Goal: Information Seeking & Learning: Learn about a topic

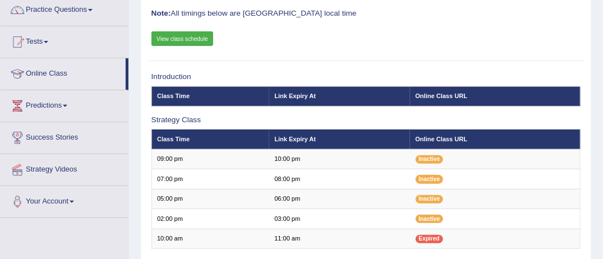
click at [90, 8] on link "Practice Questions" at bounding box center [65, 8] width 128 height 28
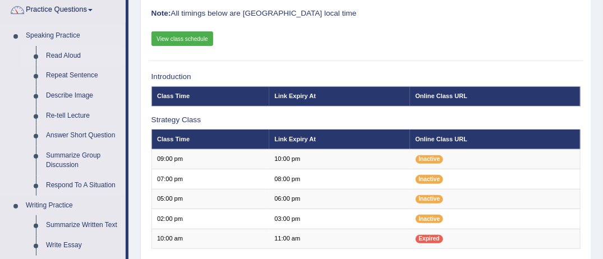
click at [61, 57] on link "Read Aloud" at bounding box center [83, 56] width 85 height 20
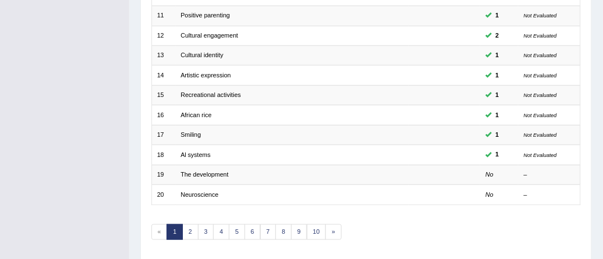
scroll to position [359, 0]
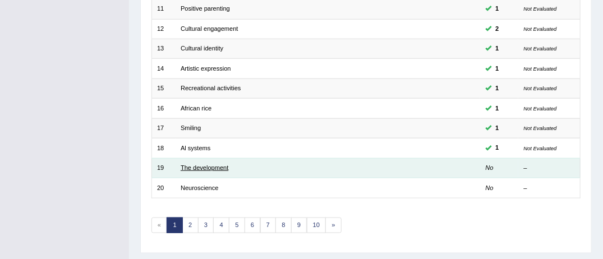
click at [209, 164] on link "The development" at bounding box center [204, 167] width 48 height 7
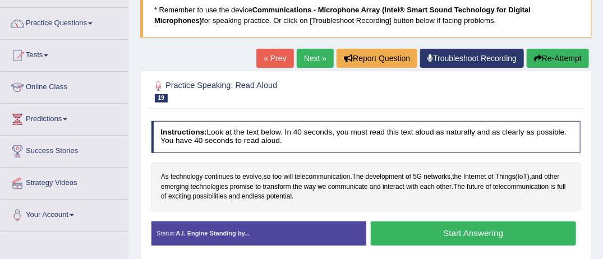
scroll to position [90, 0]
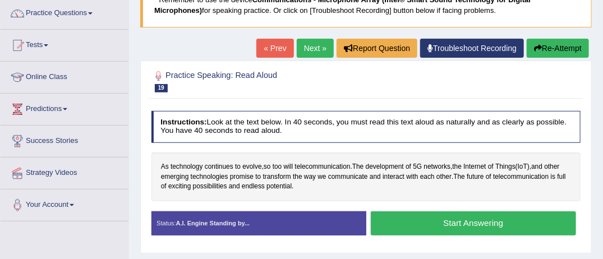
click at [483, 219] on button "Start Answering" at bounding box center [472, 223] width 205 height 24
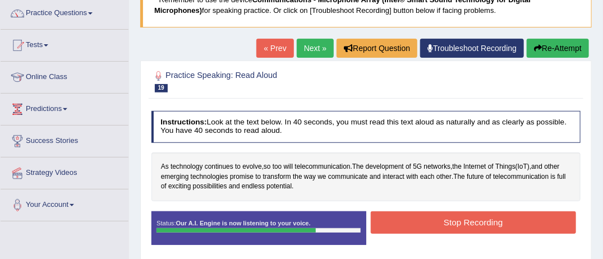
click at [483, 219] on button "Stop Recording" at bounding box center [472, 222] width 205 height 22
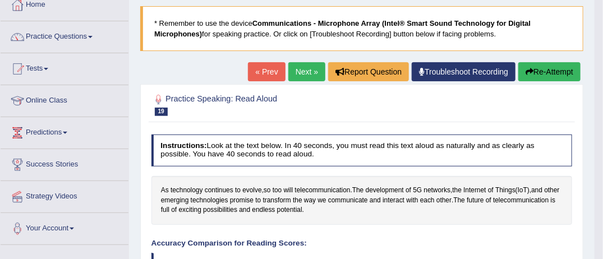
scroll to position [66, 0]
click at [304, 72] on link "Next »" at bounding box center [306, 71] width 37 height 19
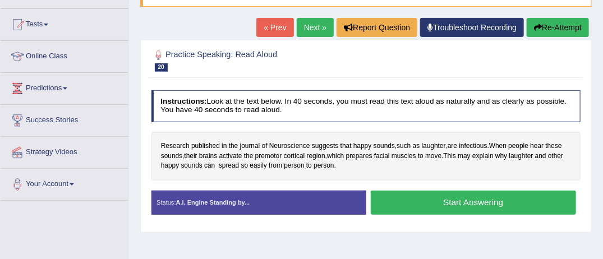
scroll to position [112, 0]
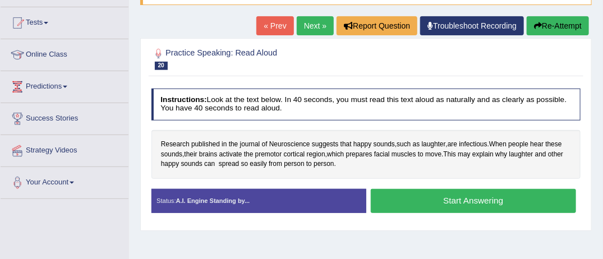
click at [480, 196] on button "Start Answering" at bounding box center [472, 201] width 205 height 24
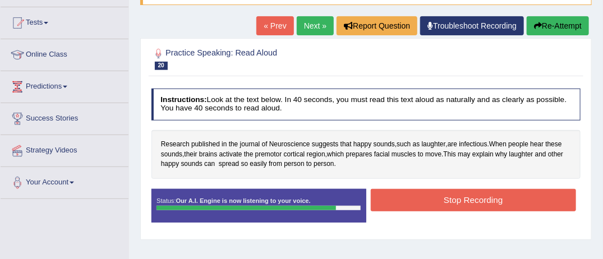
click at [480, 196] on button "Stop Recording" at bounding box center [472, 200] width 205 height 22
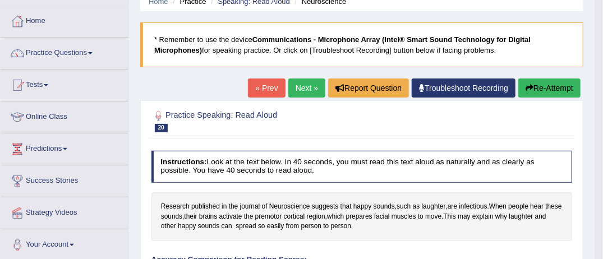
scroll to position [44, 0]
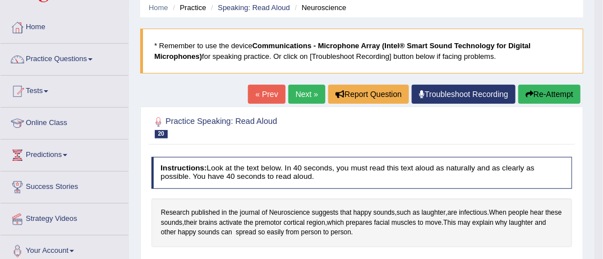
click at [297, 95] on link "Next »" at bounding box center [306, 94] width 37 height 19
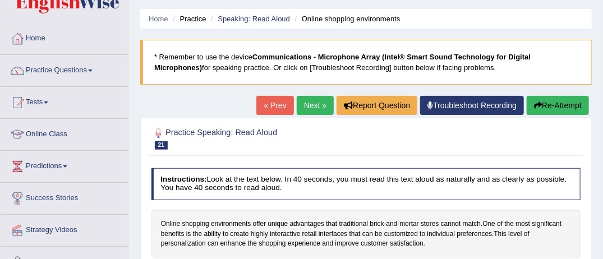
scroll to position [22, 0]
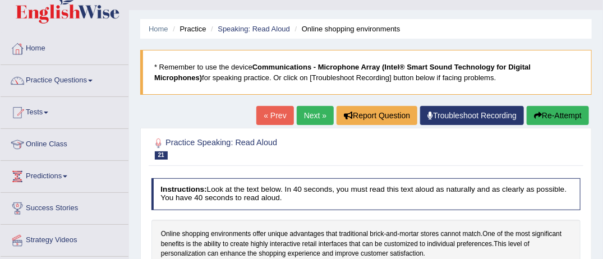
click at [68, 148] on link "Online Class" at bounding box center [65, 143] width 128 height 28
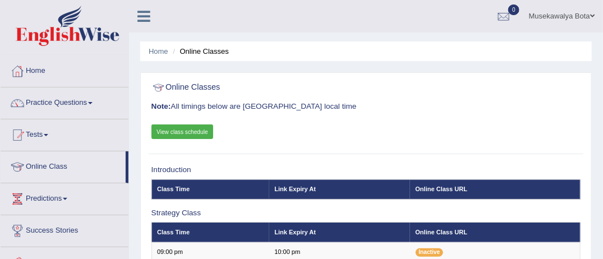
click at [92, 102] on span at bounding box center [90, 103] width 4 height 2
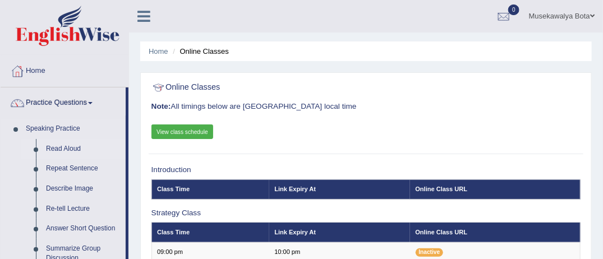
click at [65, 147] on link "Read Aloud" at bounding box center [83, 149] width 85 height 20
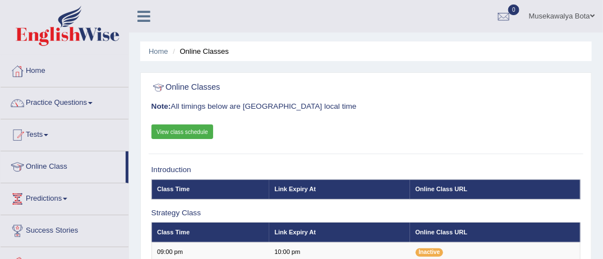
click at [96, 105] on link "Practice Questions" at bounding box center [65, 101] width 128 height 28
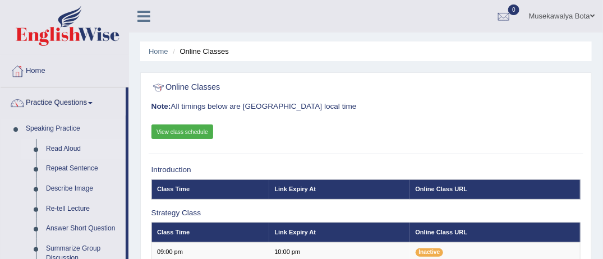
click at [67, 146] on link "Read Aloud" at bounding box center [83, 149] width 85 height 20
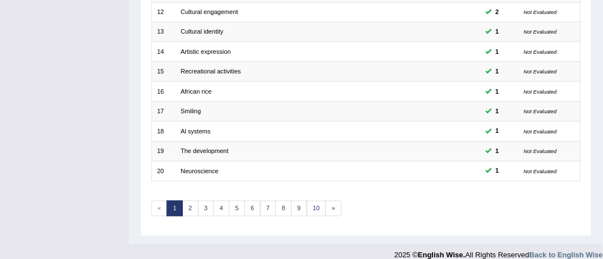
scroll to position [381, 0]
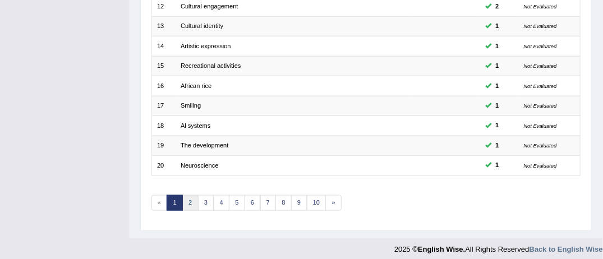
click at [191, 200] on link "2" at bounding box center [190, 203] width 16 height 16
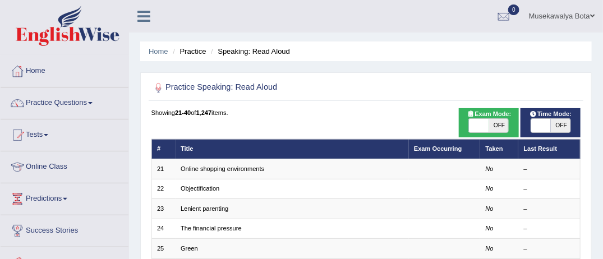
click at [498, 127] on span "OFF" at bounding box center [499, 125] width 20 height 13
checkbox input "true"
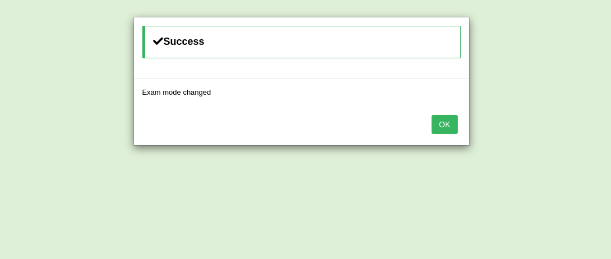
click at [447, 124] on button "OK" at bounding box center [445, 124] width 26 height 19
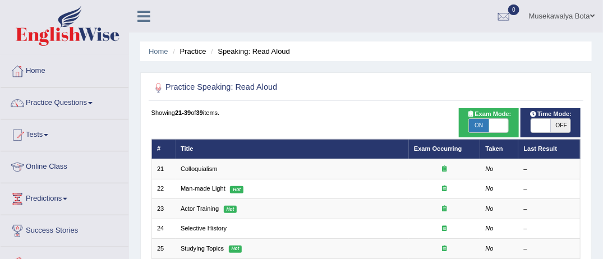
click at [557, 124] on span "OFF" at bounding box center [560, 125] width 20 height 13
checkbox input "true"
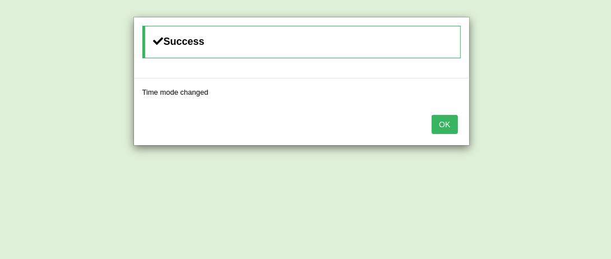
click at [448, 119] on button "OK" at bounding box center [445, 124] width 26 height 19
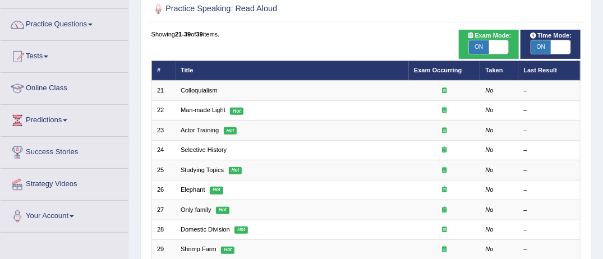
scroll to position [90, 0]
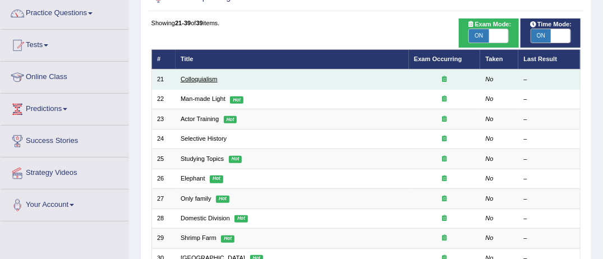
click at [198, 78] on link "Colloquialism" at bounding box center [198, 79] width 37 height 7
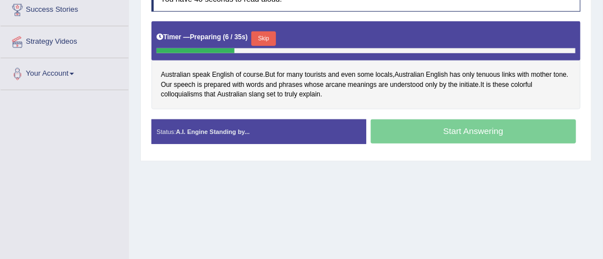
scroll to position [224, 0]
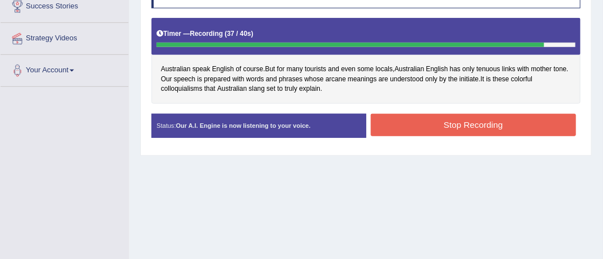
click at [442, 117] on button "Stop Recording" at bounding box center [472, 125] width 205 height 22
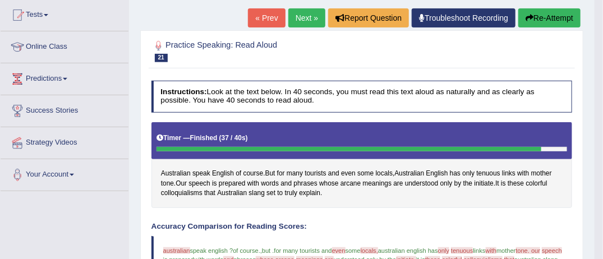
scroll to position [135, 0]
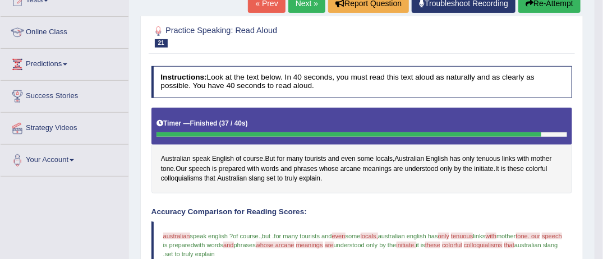
click at [302, 4] on link "Next »" at bounding box center [306, 3] width 37 height 19
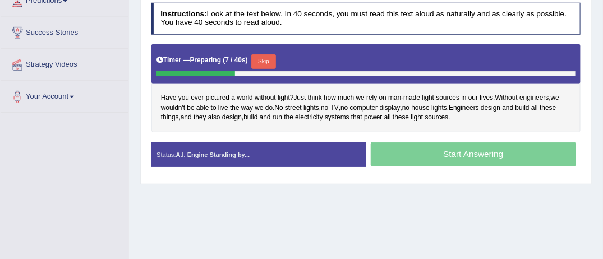
scroll to position [224, 0]
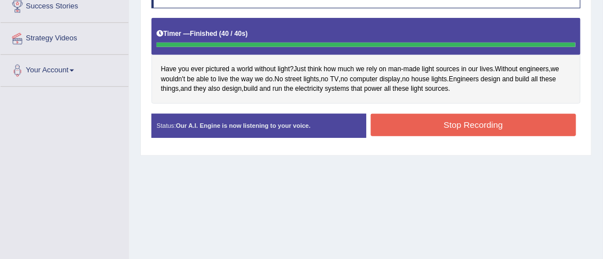
click at [471, 118] on button "Stop Recording" at bounding box center [472, 125] width 205 height 22
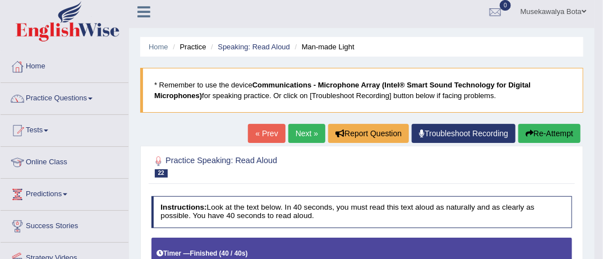
scroll to position [0, 0]
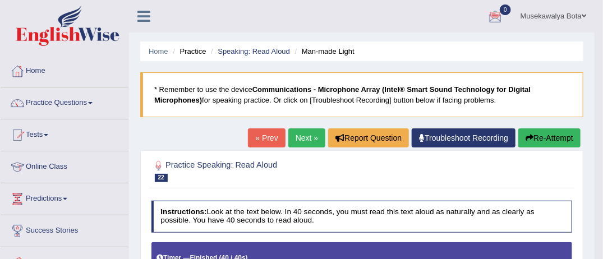
click at [92, 103] on span at bounding box center [90, 103] width 4 height 2
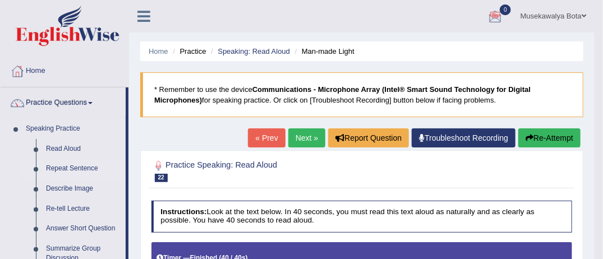
click at [64, 168] on link "Repeat Sentence" at bounding box center [83, 169] width 85 height 20
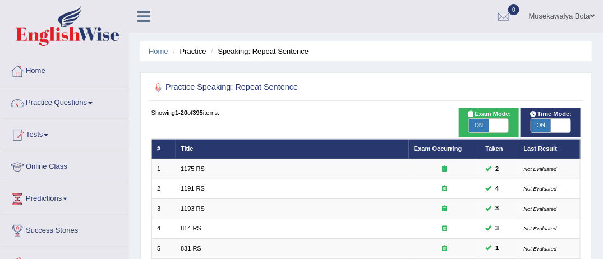
click at [491, 128] on span at bounding box center [499, 125] width 20 height 13
checkbox input "false"
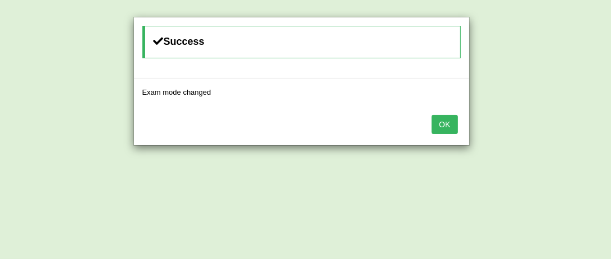
click at [451, 126] on button "OK" at bounding box center [445, 124] width 26 height 19
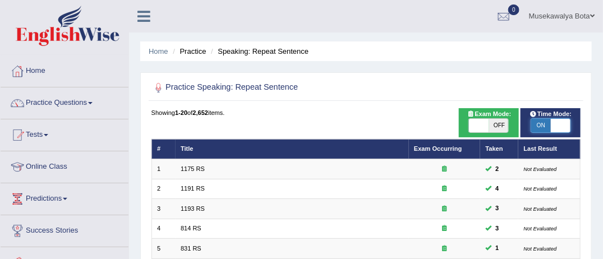
click at [554, 129] on span at bounding box center [560, 125] width 20 height 13
checkbox input "false"
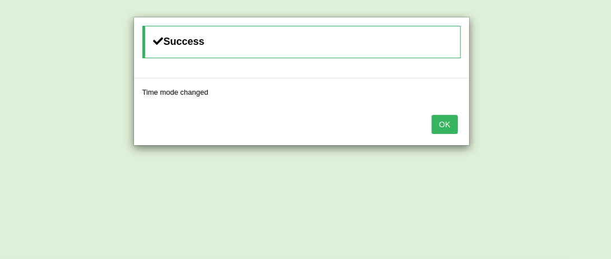
click at [442, 124] on button "OK" at bounding box center [445, 124] width 26 height 19
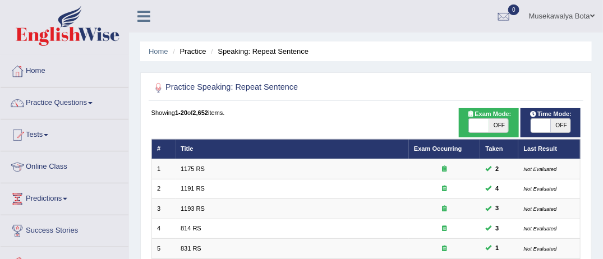
click at [92, 103] on span at bounding box center [90, 103] width 4 height 2
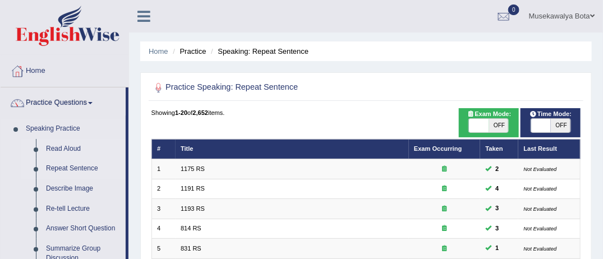
click at [54, 153] on link "Read Aloud" at bounding box center [83, 149] width 85 height 20
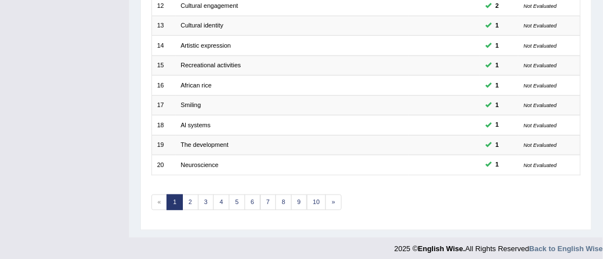
scroll to position [382, 0]
click at [186, 194] on link "2" at bounding box center [190, 202] width 16 height 16
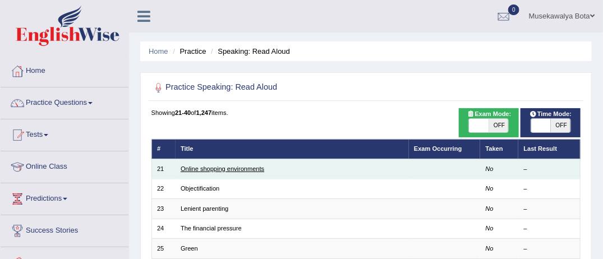
click at [240, 168] on link "Online shopping environments" at bounding box center [222, 168] width 84 height 7
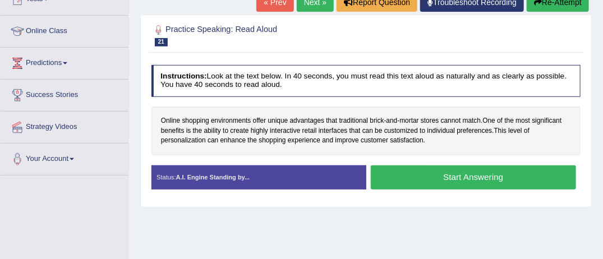
scroll to position [157, 0]
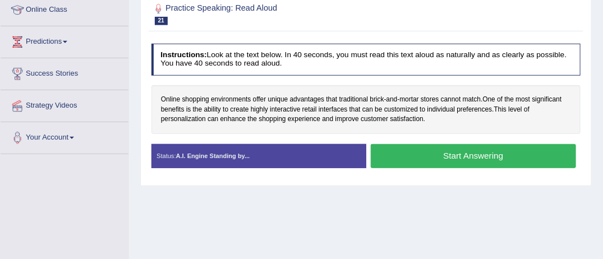
click at [471, 151] on button "Start Answering" at bounding box center [472, 156] width 205 height 24
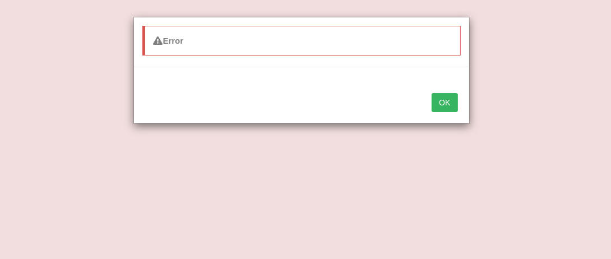
click at [447, 101] on button "OK" at bounding box center [445, 102] width 26 height 19
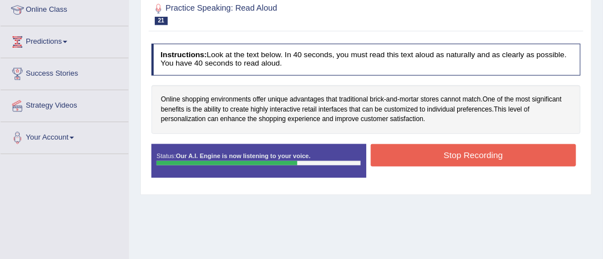
click at [458, 152] on button "Stop Recording" at bounding box center [472, 155] width 205 height 22
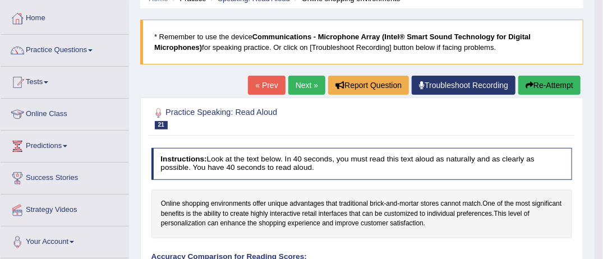
scroll to position [45, 0]
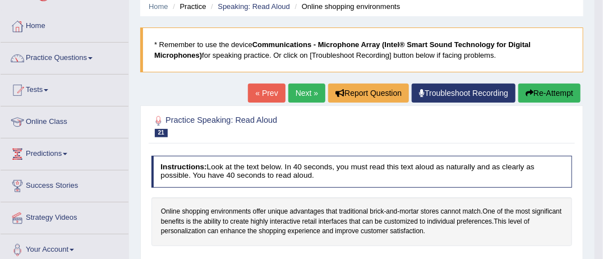
click at [545, 90] on button "Re-Attempt" at bounding box center [549, 93] width 62 height 19
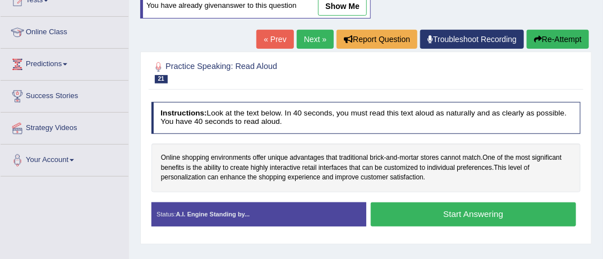
scroll to position [157, 0]
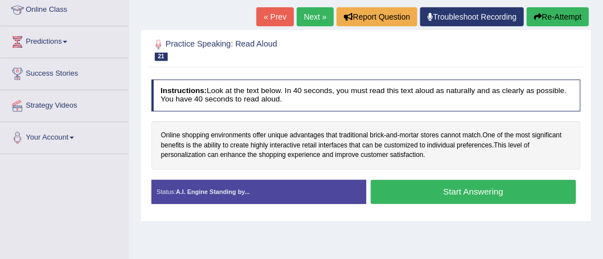
click at [482, 187] on button "Start Answering" at bounding box center [472, 192] width 205 height 24
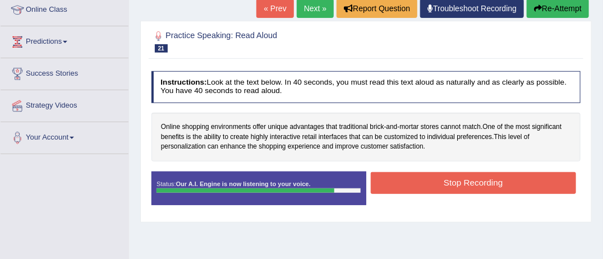
click at [482, 187] on button "Stop Recording" at bounding box center [472, 183] width 205 height 22
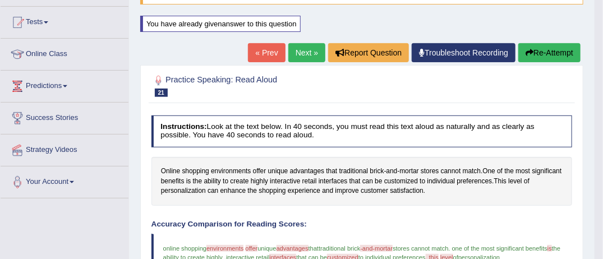
scroll to position [90, 0]
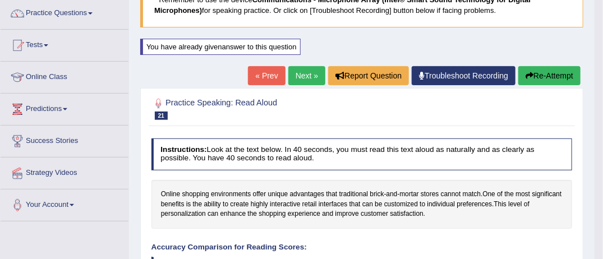
click at [308, 75] on link "Next »" at bounding box center [306, 75] width 37 height 19
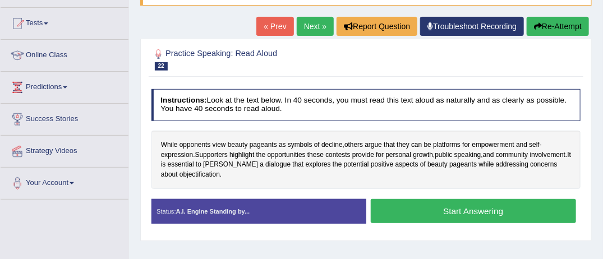
scroll to position [112, 0]
